Goal: Navigation & Orientation: Understand site structure

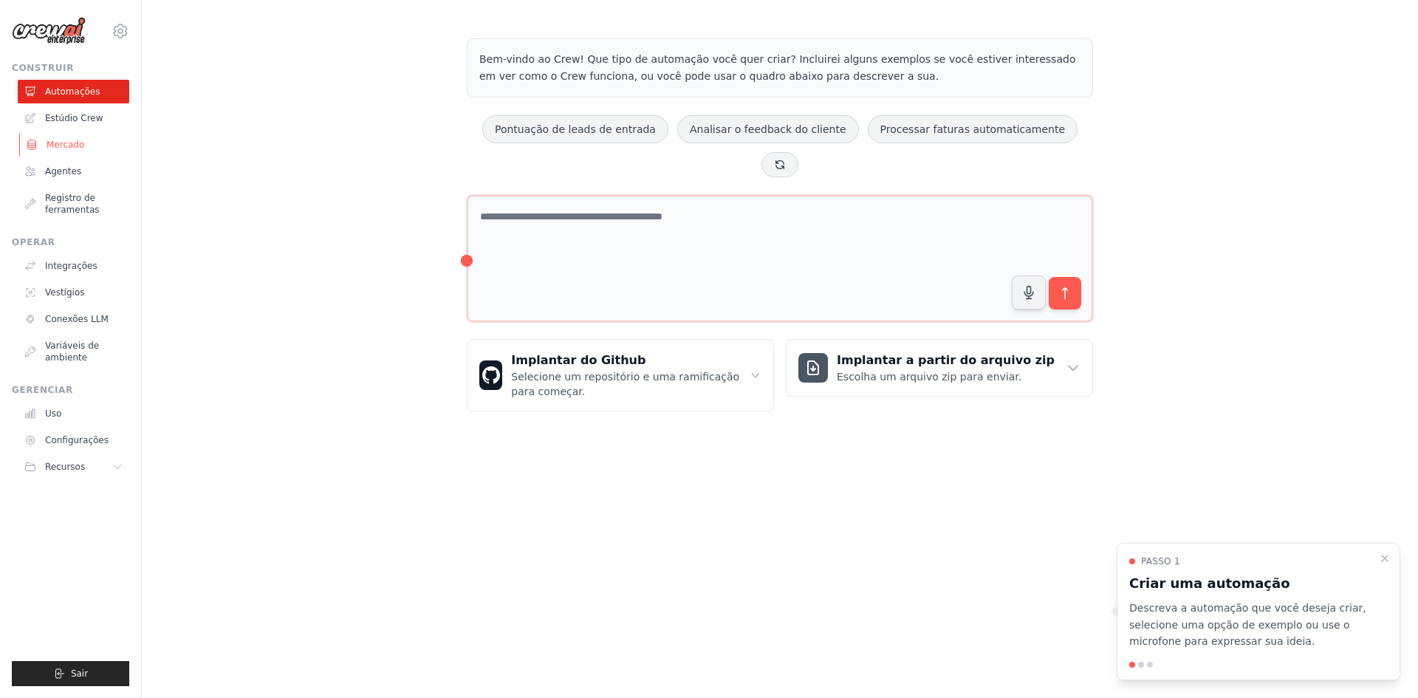
click at [61, 147] on font "Mercado" at bounding box center [66, 145] width 38 height 10
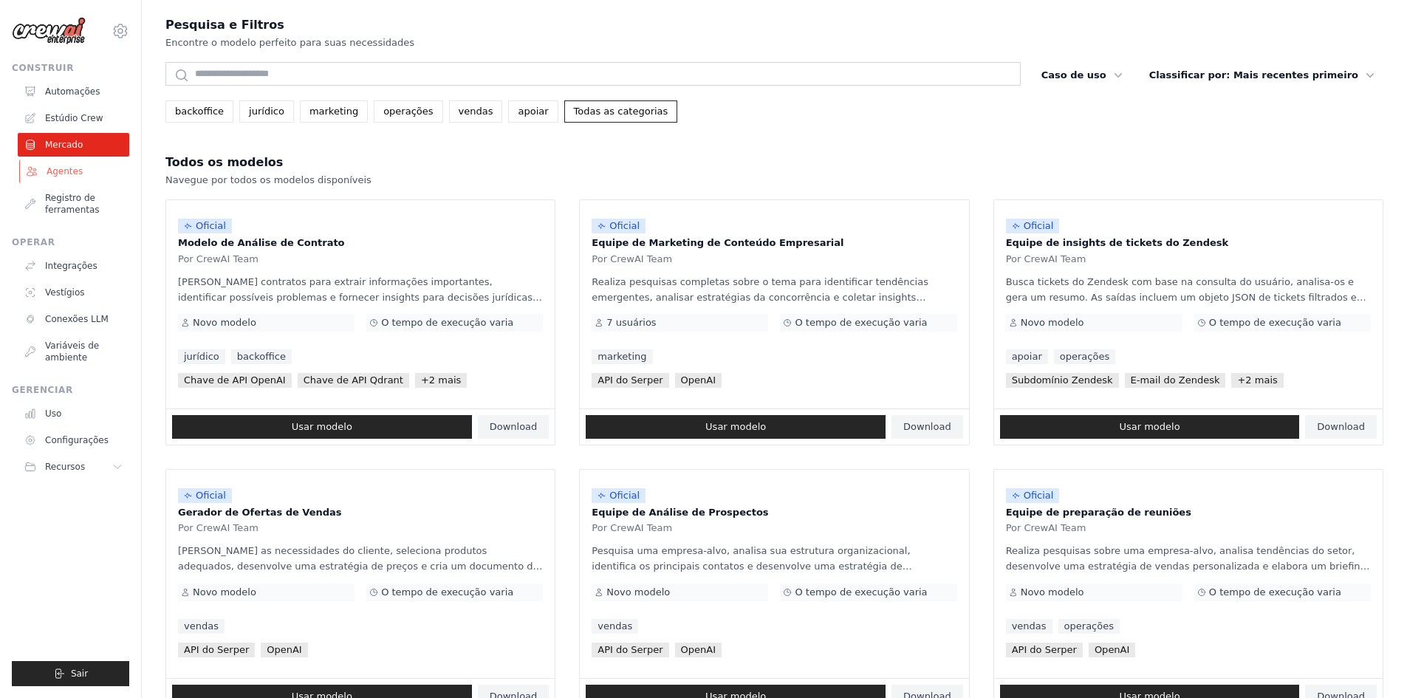
click at [61, 174] on font "Agentes" at bounding box center [65, 171] width 36 height 10
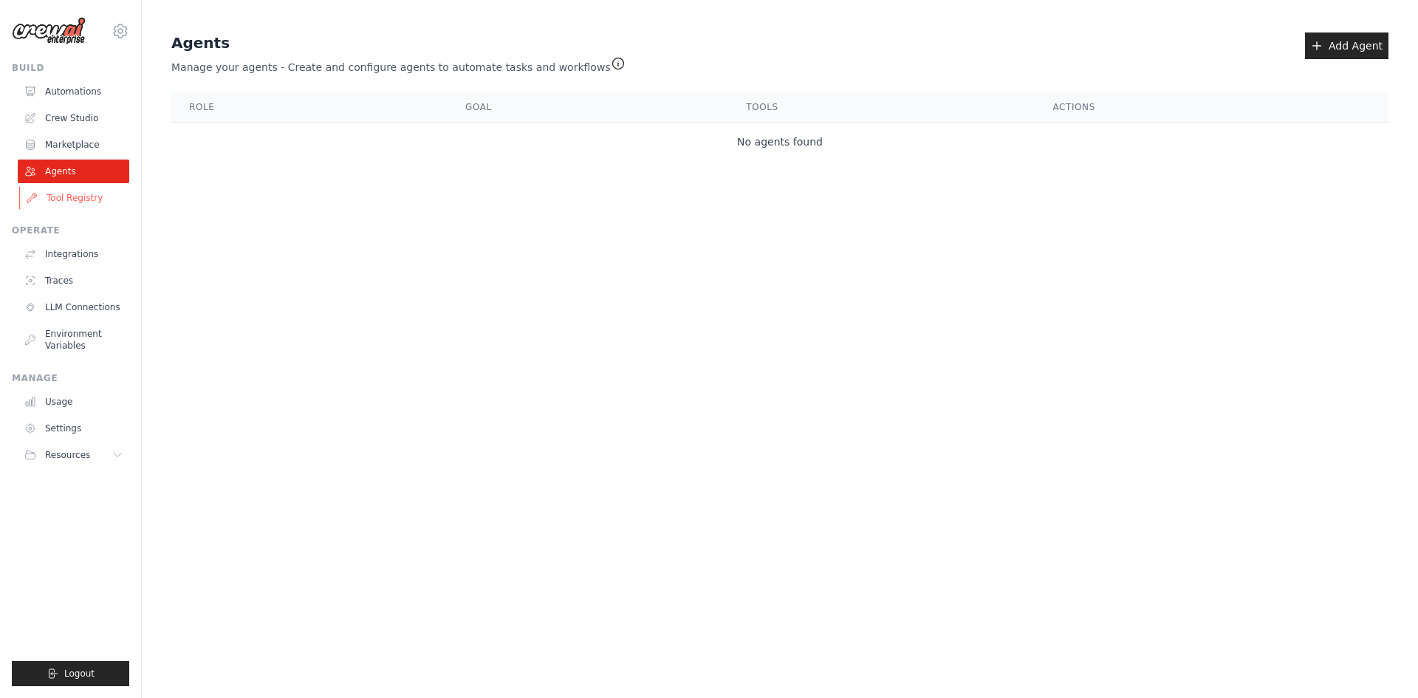
click at [68, 197] on link "Tool Registry" at bounding box center [75, 198] width 112 height 24
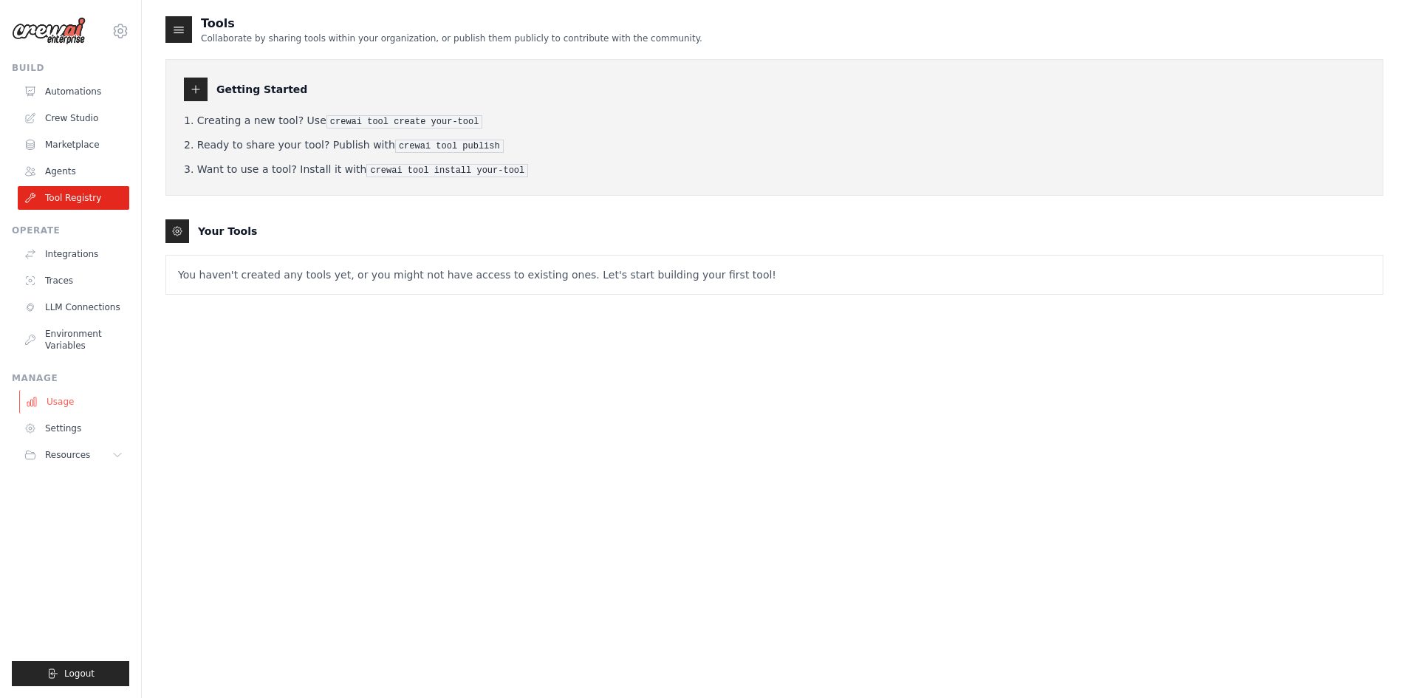
click at [59, 400] on link "Usage" at bounding box center [75, 402] width 112 height 24
